Goal: Transaction & Acquisition: Purchase product/service

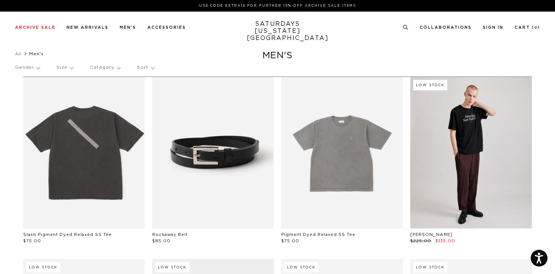
click at [276, 29] on link "SATURDAYS NEW YORK CITY" at bounding box center [278, 31] width 62 height 21
click at [277, 25] on link "SATURDAYS NEW YORK CITY" at bounding box center [278, 31] width 62 height 21
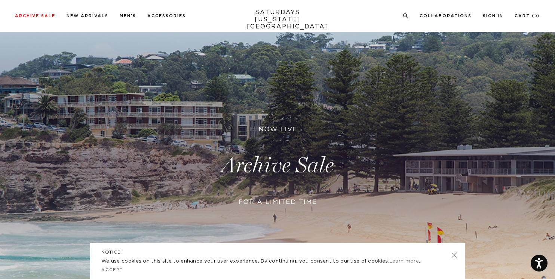
scroll to position [56, 0]
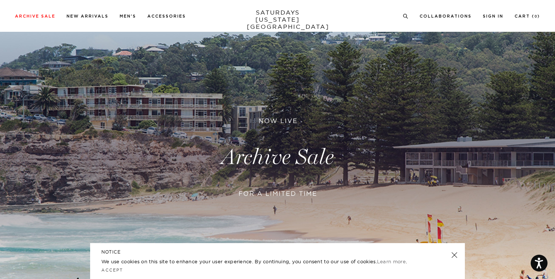
click at [454, 255] on link at bounding box center [454, 255] width 10 height 10
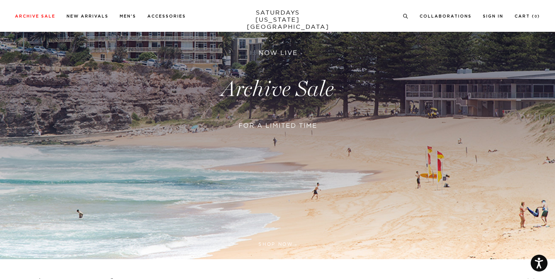
scroll to position [125, 0]
click at [262, 93] on link at bounding box center [277, 89] width 555 height 340
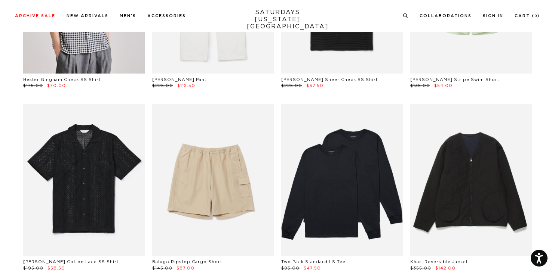
scroll to position [520, 0]
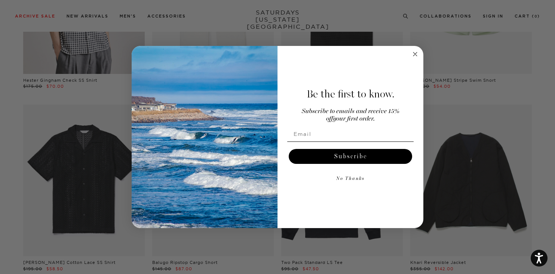
click at [413, 53] on circle "Close dialog" at bounding box center [415, 54] width 9 height 9
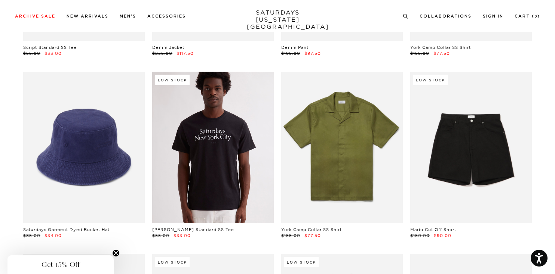
scroll to position [3295, 1]
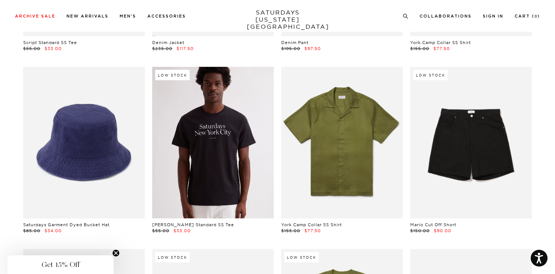
click at [210, 149] on link at bounding box center [212, 143] width 121 height 152
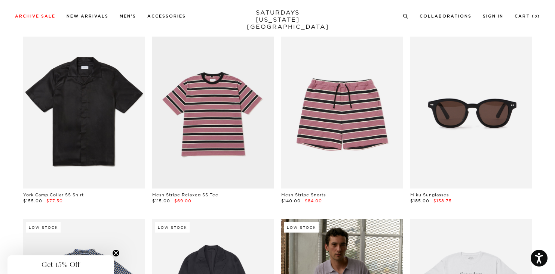
scroll to position [3871, 0]
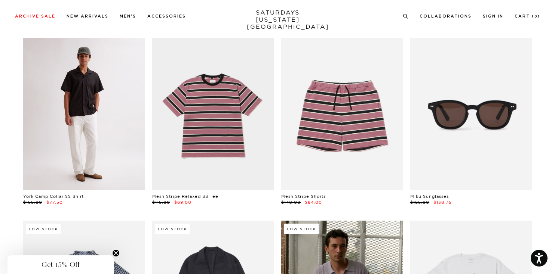
click at [86, 111] on link at bounding box center [83, 114] width 121 height 152
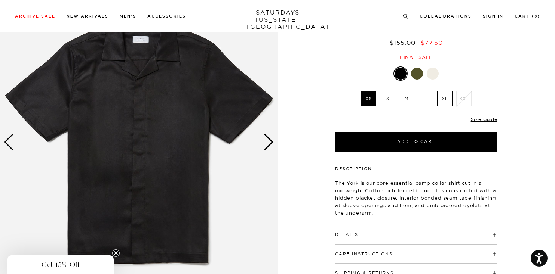
scroll to position [83, 0]
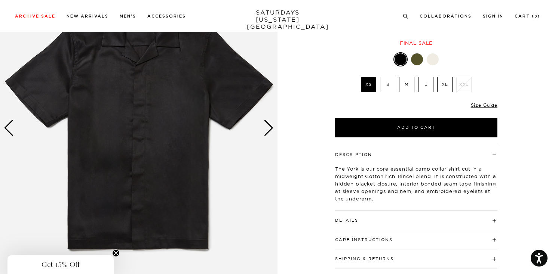
click at [402, 84] on label "M" at bounding box center [406, 84] width 15 height 15
click at [0, 0] on input "M" at bounding box center [0, 0] width 0 height 0
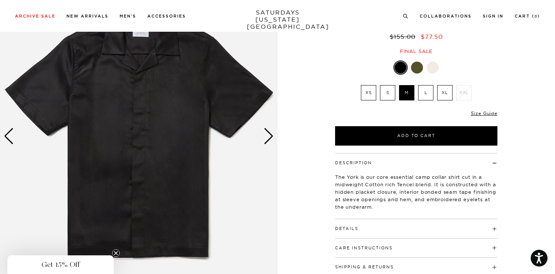
scroll to position [42, 0]
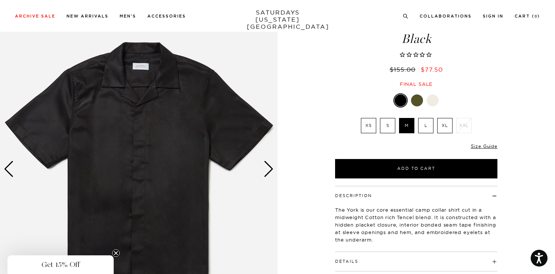
click at [404, 124] on label "M" at bounding box center [406, 125] width 15 height 15
click at [0, 0] on input "M" at bounding box center [0, 0] width 0 height 0
click at [435, 98] on div at bounding box center [432, 101] width 12 height 12
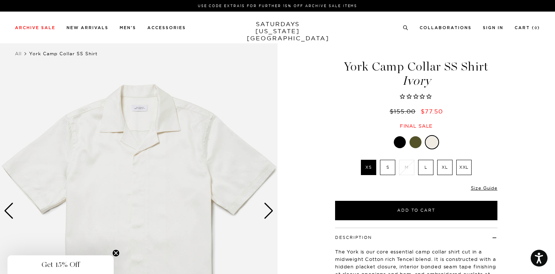
click at [416, 143] on div at bounding box center [415, 142] width 12 height 12
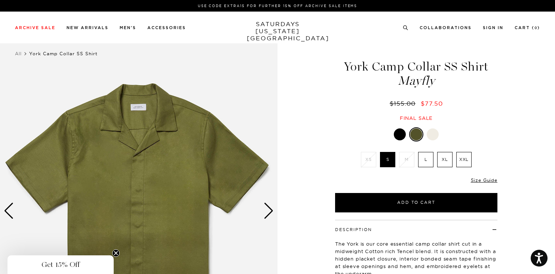
click at [403, 138] on div at bounding box center [400, 135] width 12 height 12
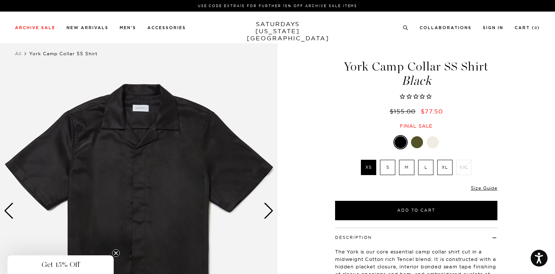
click at [403, 168] on label "M" at bounding box center [406, 167] width 15 height 15
click at [0, 0] on input "M" at bounding box center [0, 0] width 0 height 0
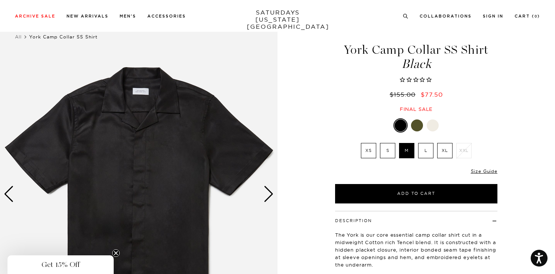
scroll to position [27, 0]
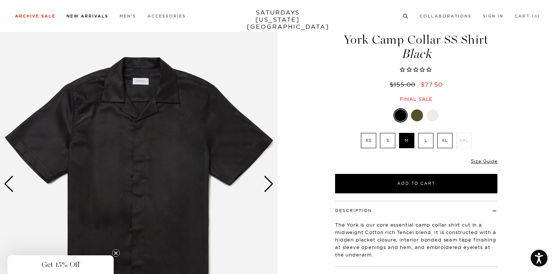
click at [82, 12] on li "New Arrivals" at bounding box center [88, 15] width 42 height 7
click at [81, 17] on link "New Arrivals" at bounding box center [88, 16] width 42 height 4
